Goal: Transaction & Acquisition: Purchase product/service

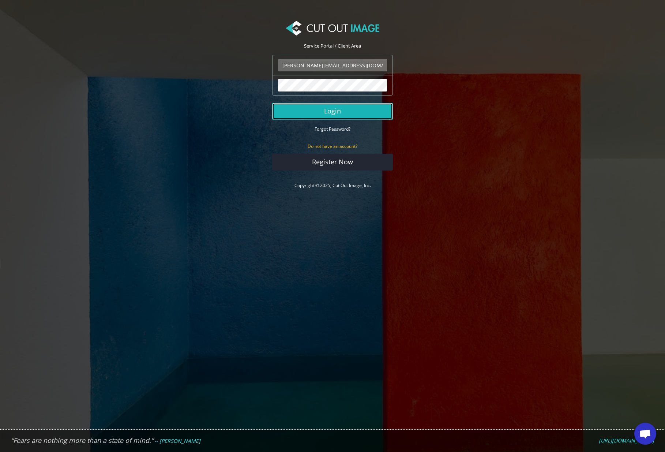
click at [339, 116] on button "Login" at bounding box center [332, 111] width 121 height 17
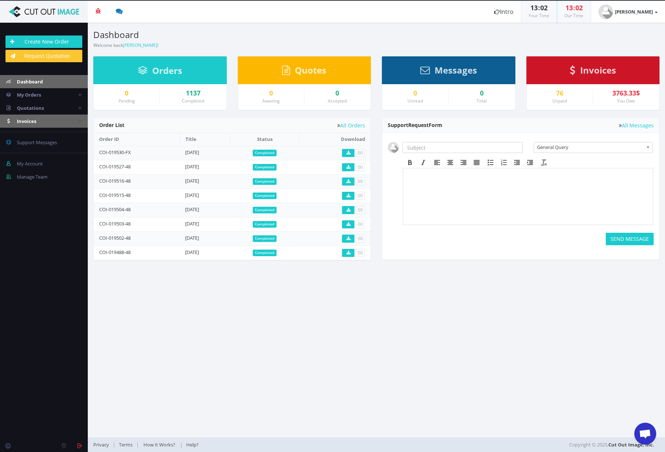
click at [37, 121] on link "Invoices" at bounding box center [44, 120] width 88 height 13
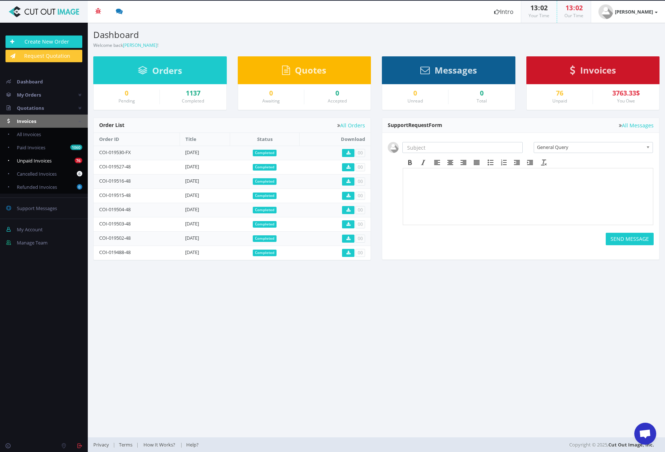
click at [32, 159] on span "Unpaid Invoices" at bounding box center [34, 160] width 35 height 7
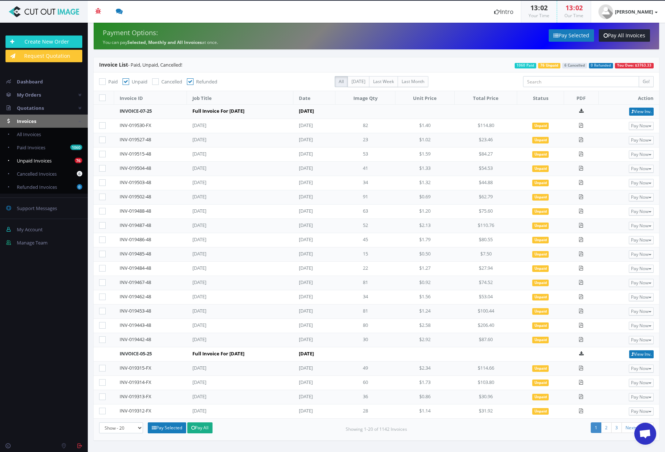
click at [42, 157] on span "Unpaid Invoices" at bounding box center [34, 160] width 35 height 7
click at [607, 426] on link "2" at bounding box center [606, 427] width 11 height 11
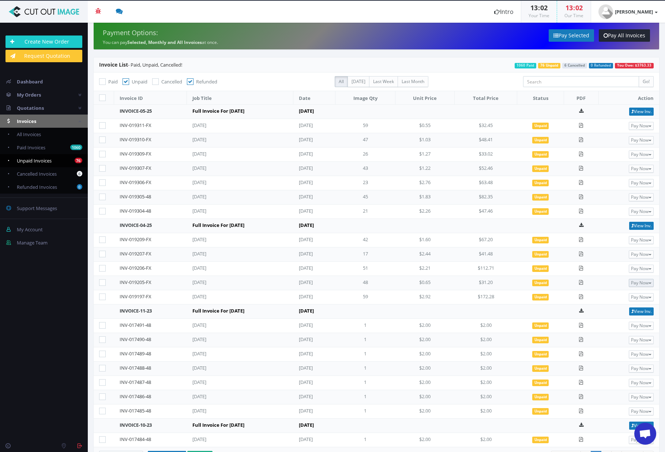
click at [635, 280] on button "Pay Now" at bounding box center [641, 283] width 25 height 8
click at [617, 293] on span "PayPal" at bounding box center [616, 294] width 17 height 7
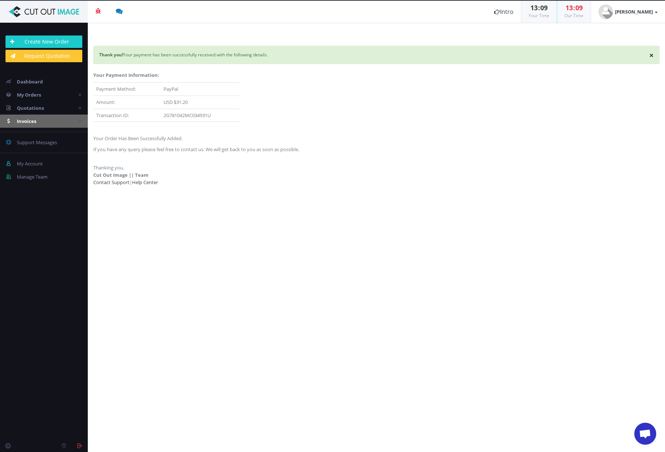
click at [33, 121] on span "Invoices" at bounding box center [26, 121] width 19 height 7
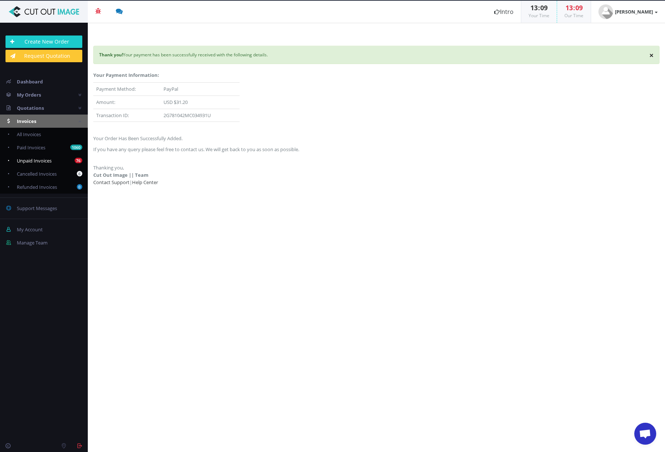
click at [39, 158] on span "Unpaid Invoices" at bounding box center [34, 160] width 35 height 7
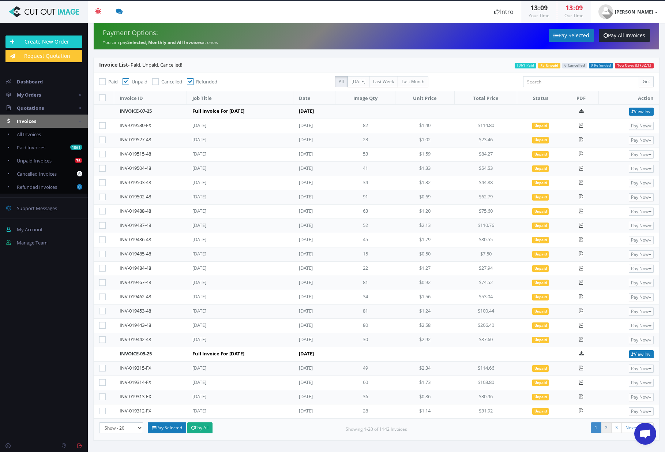
click at [606, 428] on link "2" at bounding box center [606, 427] width 11 height 11
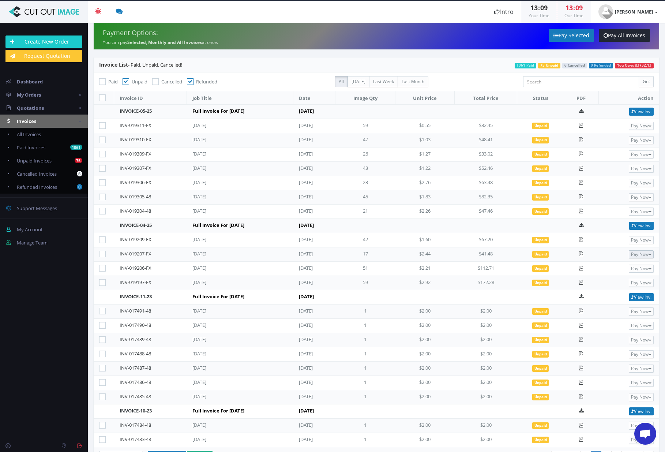
click at [634, 255] on button "Pay Now" at bounding box center [641, 254] width 25 height 8
click at [613, 267] on span "PayPal" at bounding box center [616, 266] width 17 height 7
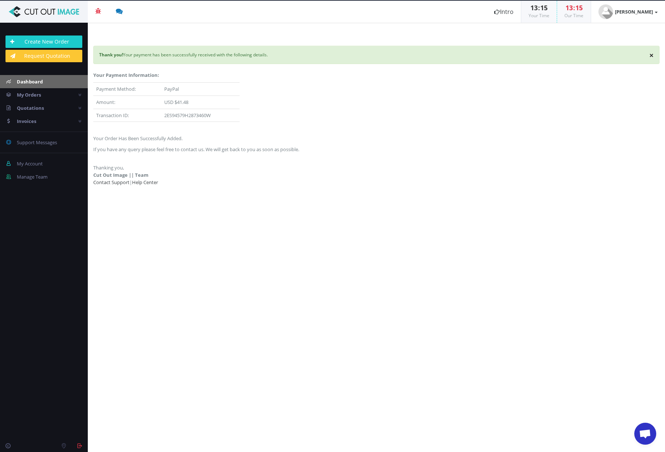
click at [46, 81] on link "Dashboard" at bounding box center [44, 81] width 88 height 13
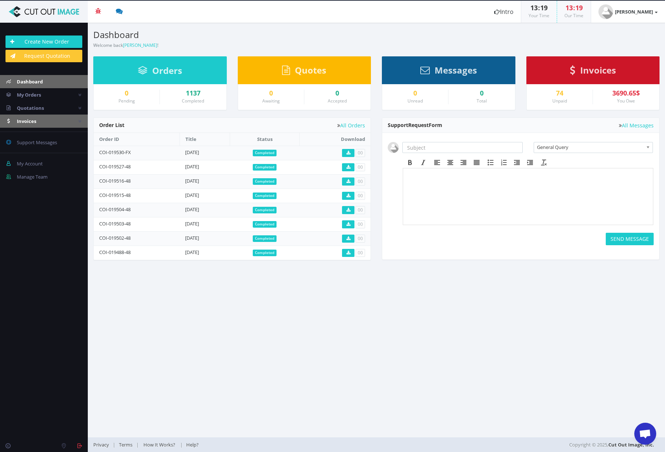
click at [30, 121] on span "Invoices" at bounding box center [26, 121] width 19 height 7
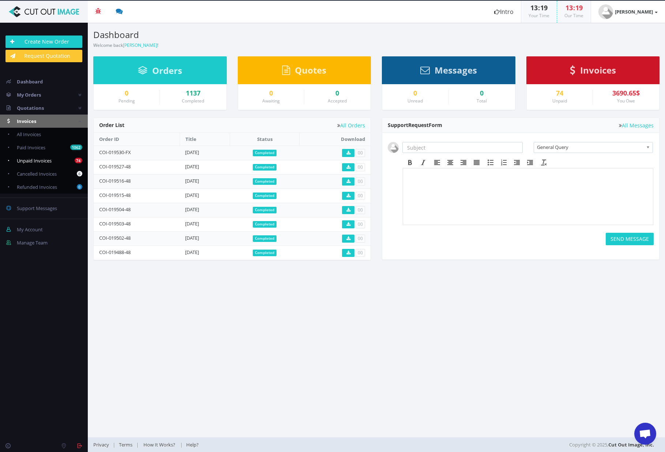
click at [35, 160] on span "Unpaid Invoices" at bounding box center [34, 160] width 35 height 7
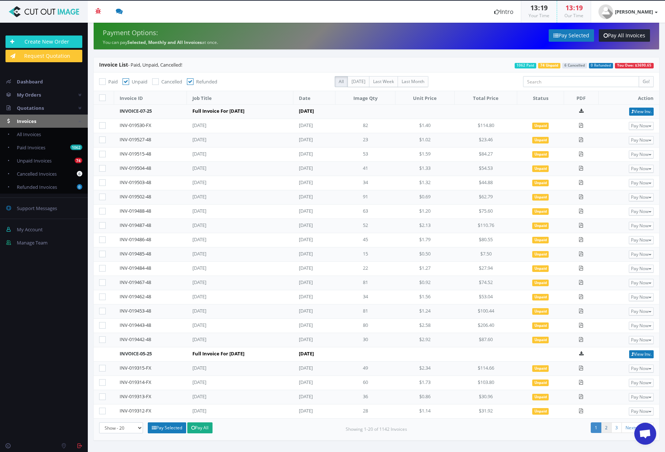
click at [606, 428] on link "2" at bounding box center [606, 427] width 11 height 11
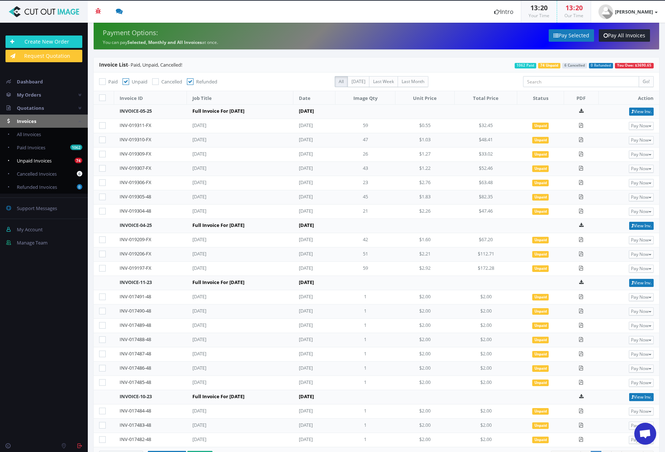
click at [53, 158] on link "74 Unpaid Invoices" at bounding box center [44, 160] width 88 height 13
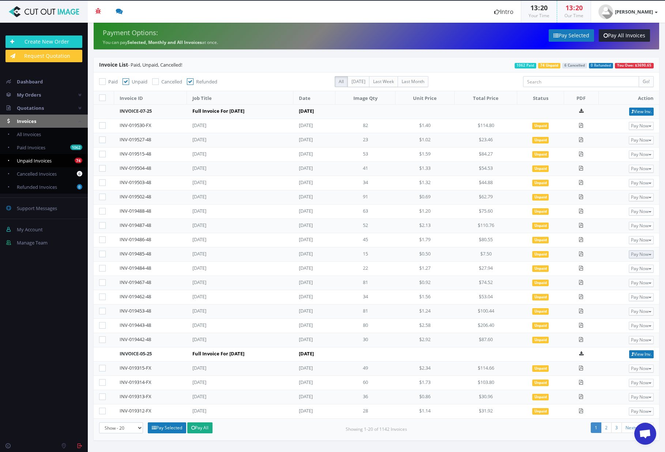
click at [637, 256] on button "Pay Now" at bounding box center [641, 254] width 25 height 8
click at [619, 267] on span "PayPal" at bounding box center [616, 266] width 17 height 7
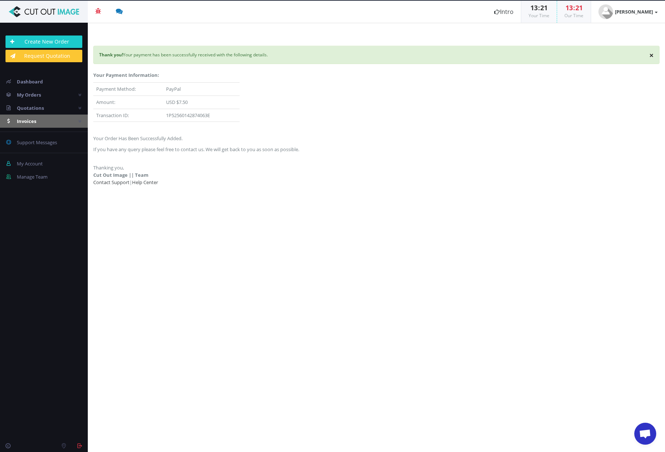
click at [26, 121] on span "Invoices" at bounding box center [26, 121] width 19 height 7
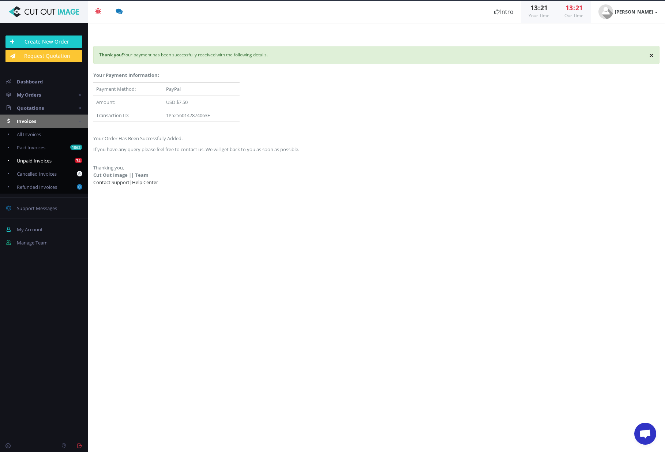
click at [37, 160] on span "Unpaid Invoices" at bounding box center [34, 160] width 35 height 7
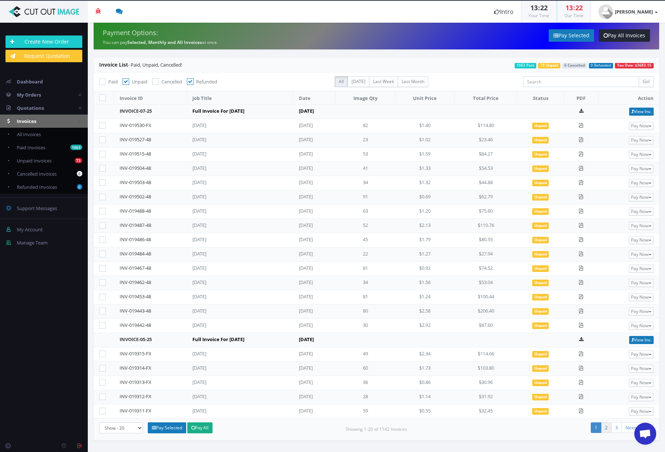
click at [605, 427] on link "2" at bounding box center [606, 427] width 11 height 11
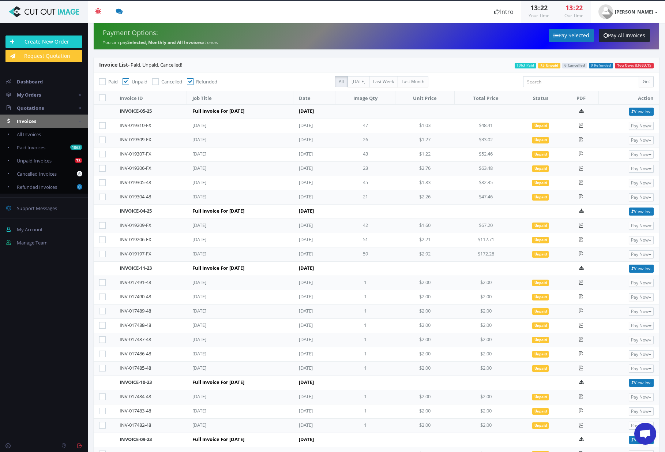
scroll to position [38, 0]
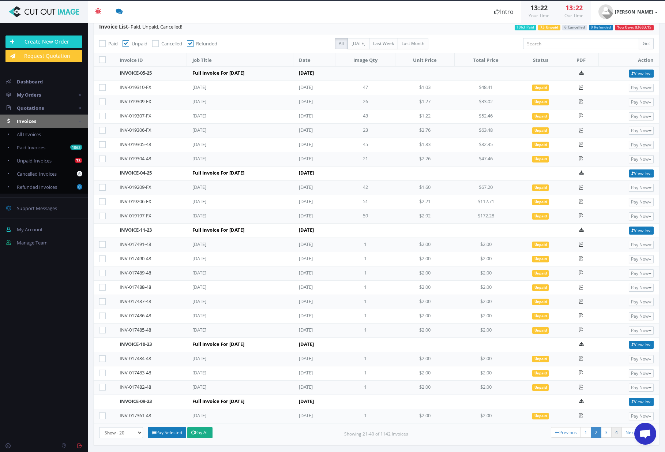
click at [611, 431] on link "4" at bounding box center [616, 432] width 11 height 11
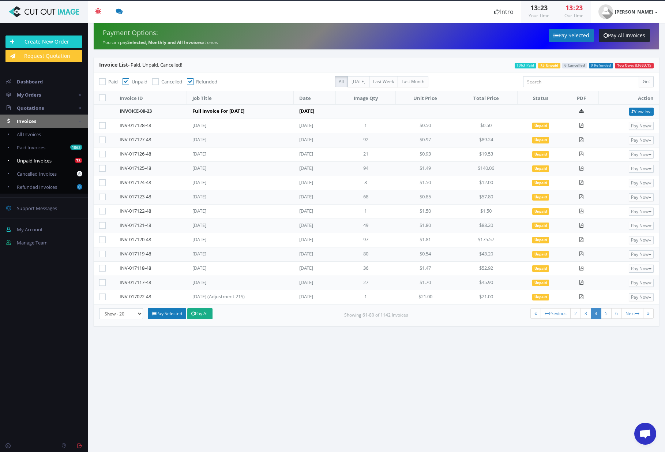
click at [55, 158] on link "73 Unpaid Invoices" at bounding box center [44, 160] width 88 height 13
